Goal: Book appointment/travel/reservation

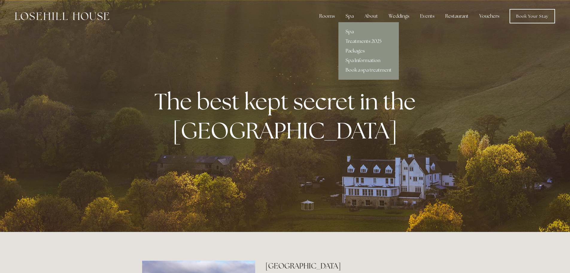
click at [352, 17] on div "Spa" at bounding box center [350, 16] width 18 height 12
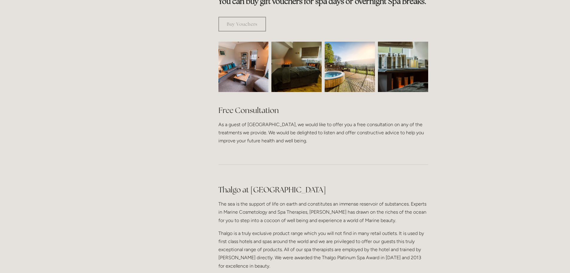
scroll to position [518, 0]
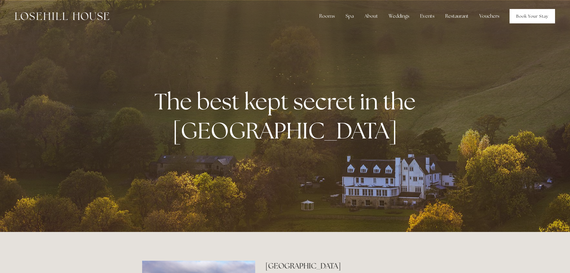
click at [545, 13] on link "Book Your Stay" at bounding box center [531, 16] width 45 height 14
click at [538, 16] on link "Book Your Stay" at bounding box center [531, 16] width 45 height 14
